Goal: Task Accomplishment & Management: Use online tool/utility

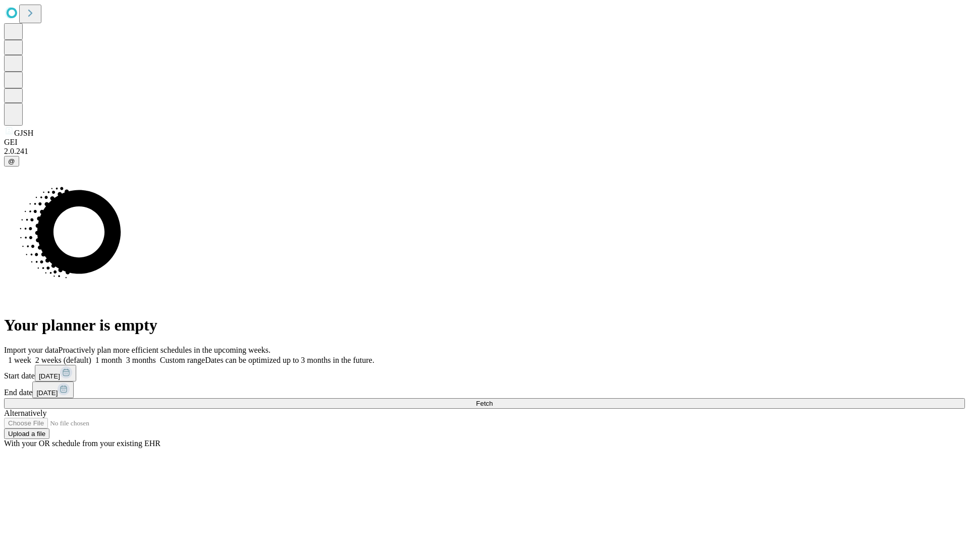
click at [492, 400] on span "Fetch" at bounding box center [484, 404] width 17 height 8
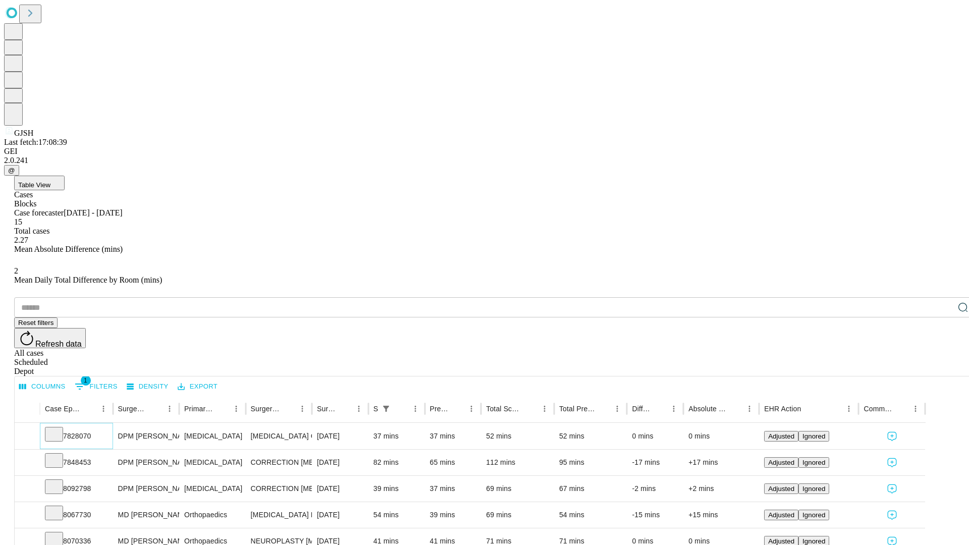
click at [59, 428] on icon at bounding box center [54, 433] width 10 height 10
